Goal: Navigation & Orientation: Find specific page/section

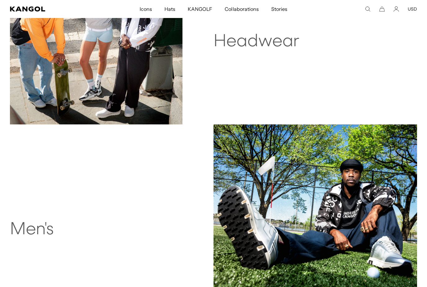
scroll to position [351, 0]
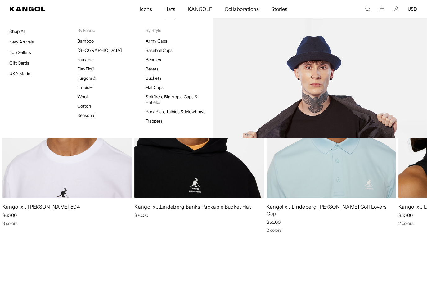
scroll to position [0, 128]
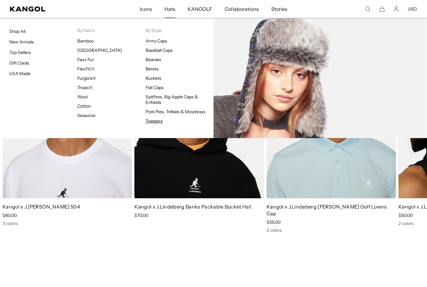
click at [155, 122] on link "Trappers" at bounding box center [154, 121] width 17 height 6
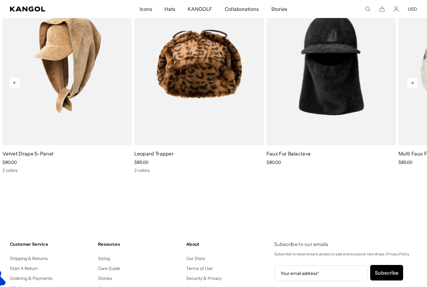
click at [414, 80] on icon at bounding box center [412, 83] width 10 height 10
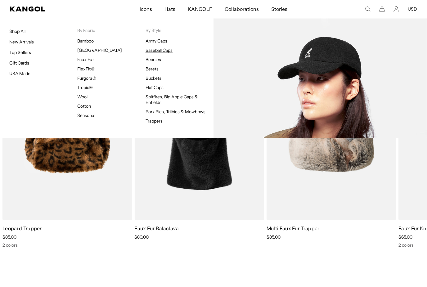
click at [157, 51] on link "Baseball Caps" at bounding box center [159, 51] width 27 height 6
